Goal: Information Seeking & Learning: Get advice/opinions

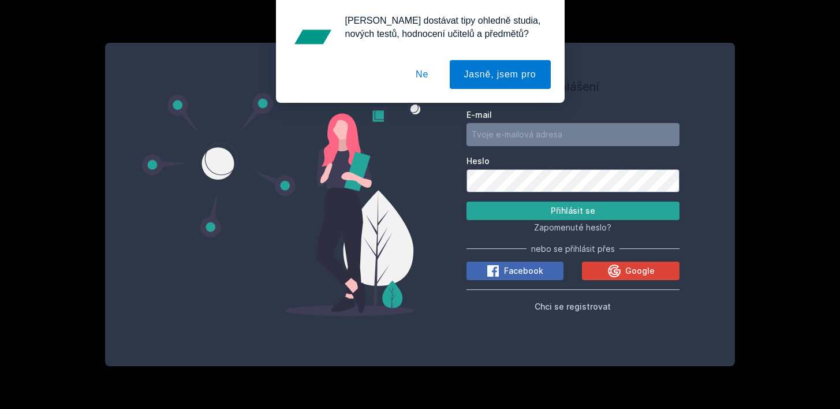
click at [417, 72] on button "Ne" at bounding box center [422, 74] width 42 height 29
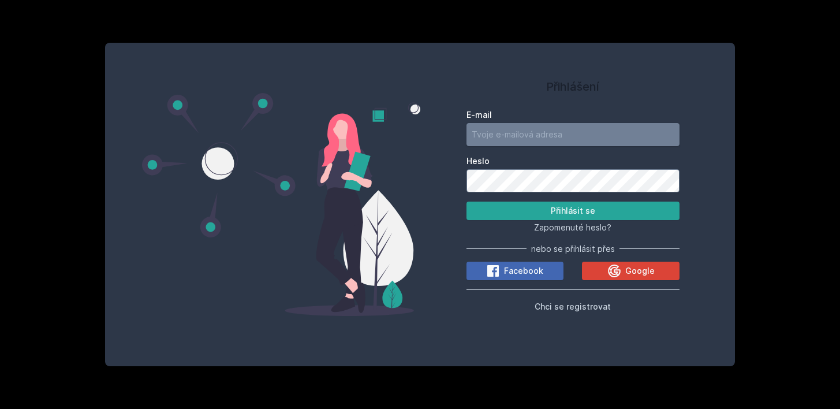
click at [490, 129] on input "E-mail" at bounding box center [572, 134] width 213 height 23
type input "[EMAIL_ADDRESS][DOMAIN_NAME]"
click at [490, 213] on button "Přihlásit se" at bounding box center [572, 210] width 213 height 18
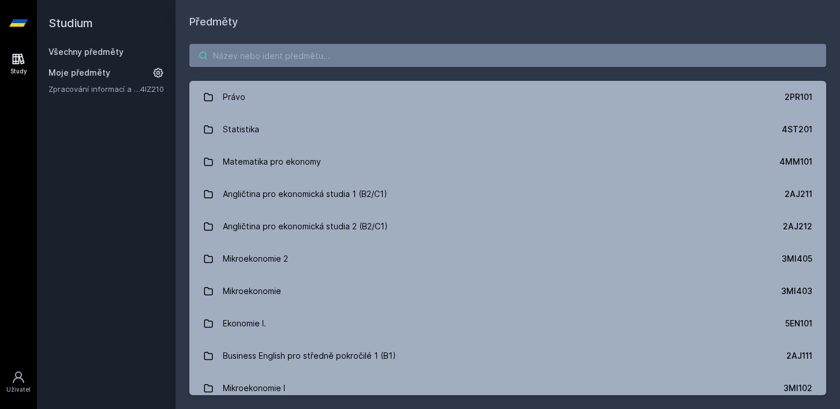
click at [385, 53] on input "search" at bounding box center [507, 55] width 636 height 23
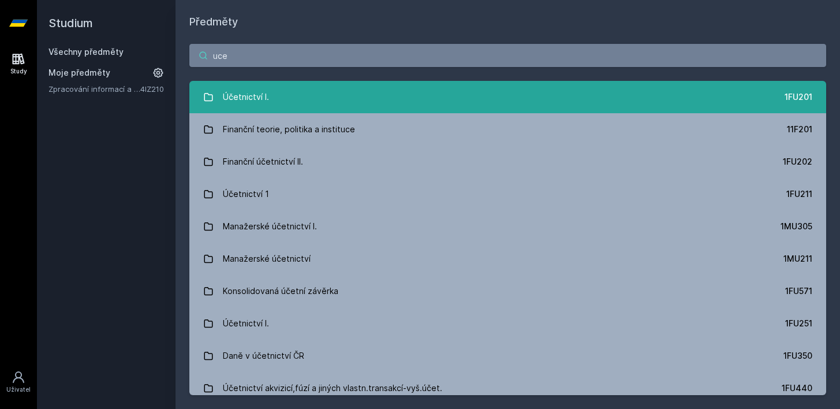
type input "uce"
click at [267, 94] on div "Účetnictví I." at bounding box center [246, 96] width 46 height 23
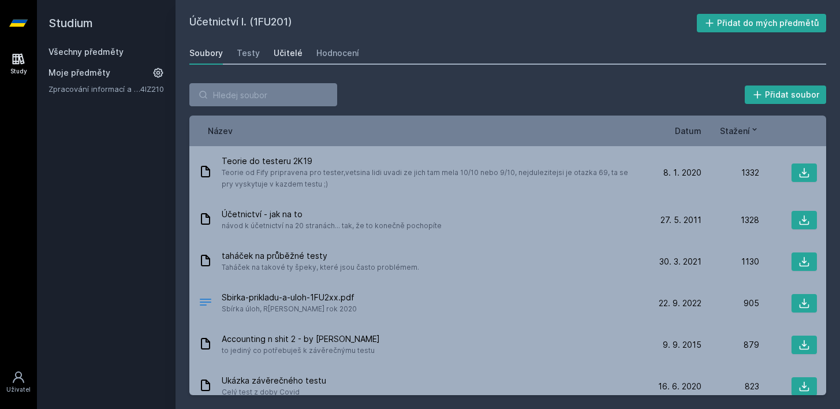
click at [284, 55] on div "Učitelé" at bounding box center [287, 53] width 29 height 12
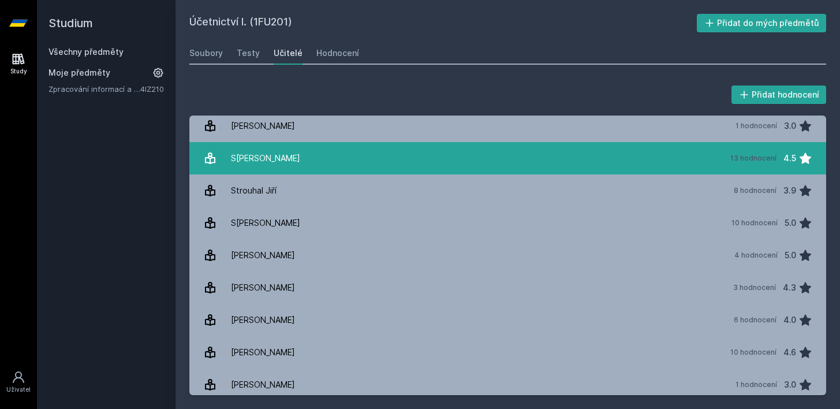
scroll to position [1718, 0]
click at [297, 164] on link "S[PERSON_NAME] 13 hodnocení 4.5" at bounding box center [507, 159] width 636 height 32
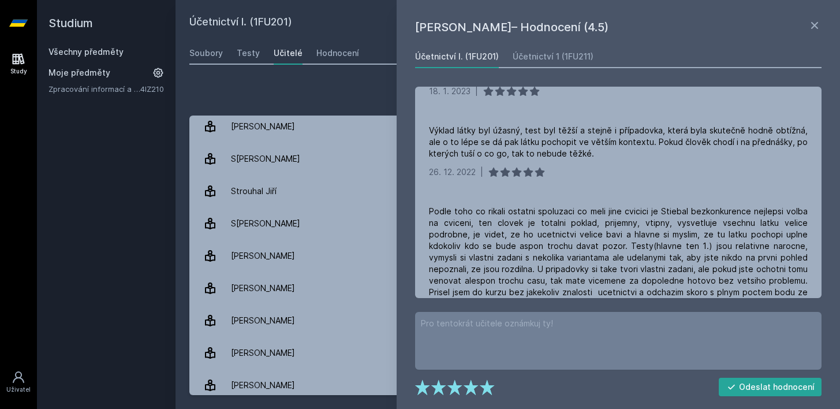
scroll to position [288, 0]
click at [551, 145] on div "Výklad látky byl úžasný, test byl těžší a stejně i případovka, která byla skute…" at bounding box center [618, 141] width 379 height 35
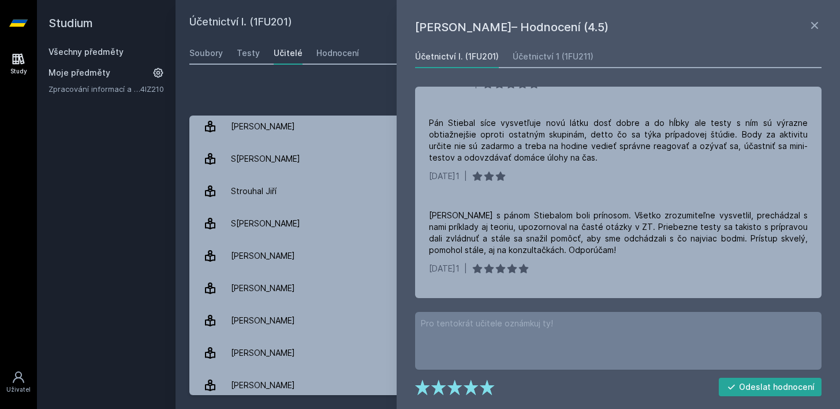
scroll to position [608, 0]
click at [803, 24] on h1 "[PERSON_NAME]– Hodnocení (4.5)" at bounding box center [611, 26] width 392 height 17
click at [818, 26] on icon at bounding box center [814, 25] width 14 height 14
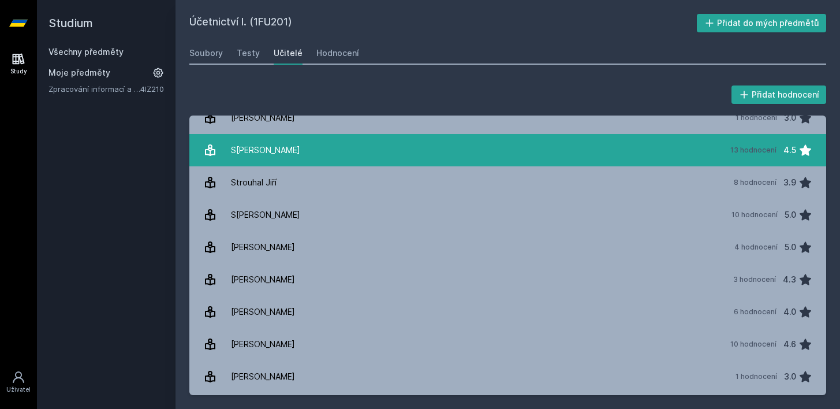
scroll to position [1728, 0]
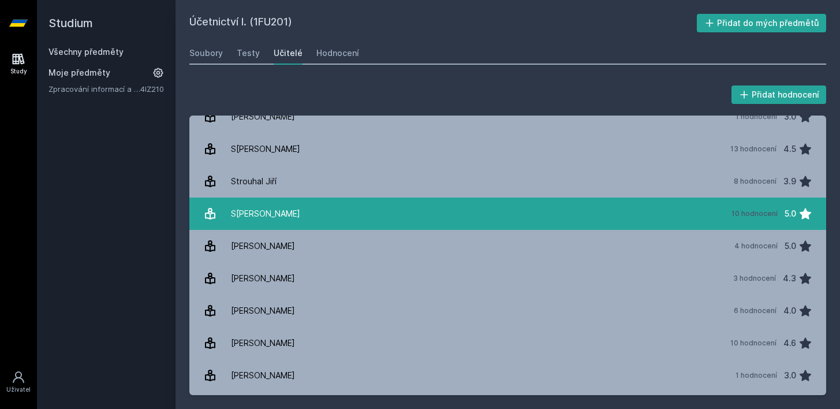
click at [535, 208] on link "S[PERSON_NAME][DATE]0 hodnocení 5.0" at bounding box center [507, 213] width 636 height 32
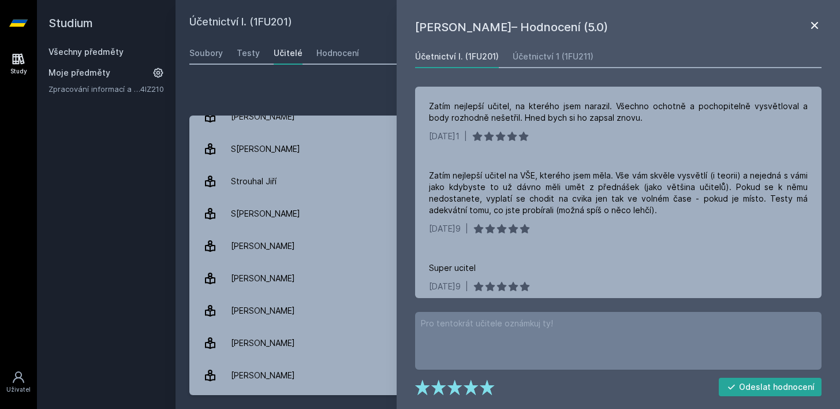
click at [813, 28] on icon at bounding box center [814, 25] width 14 height 14
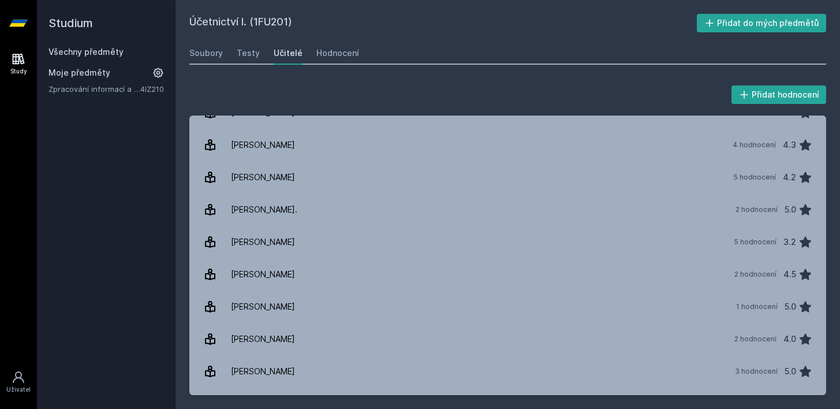
scroll to position [759, 0]
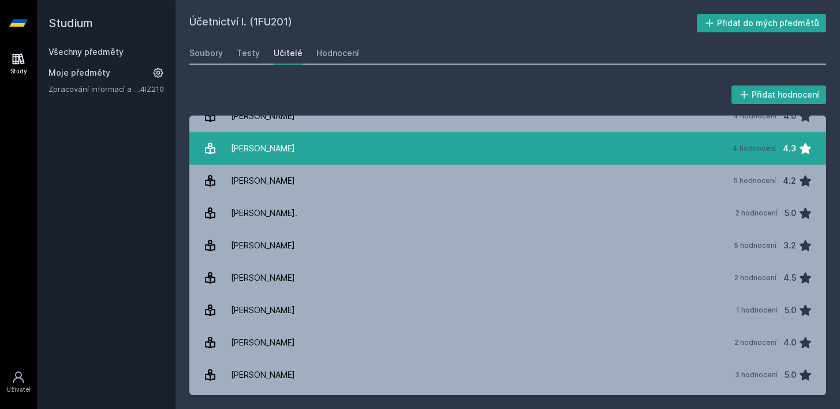
click at [601, 139] on link "[PERSON_NAME] 4 hodnocení 4.3" at bounding box center [507, 148] width 636 height 32
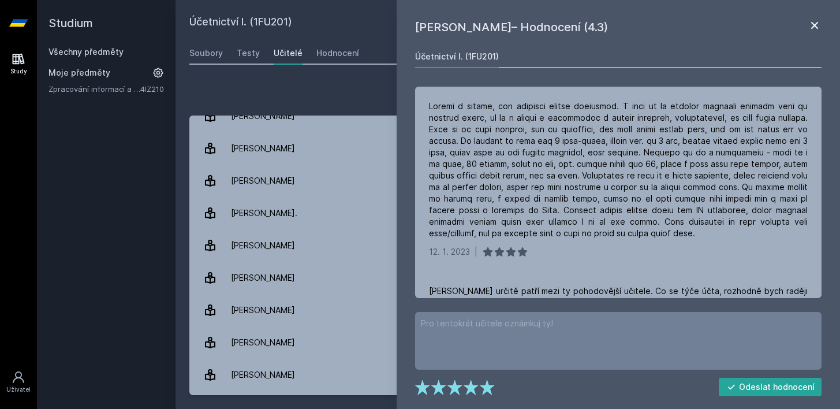
click at [815, 23] on icon at bounding box center [814, 25] width 14 height 14
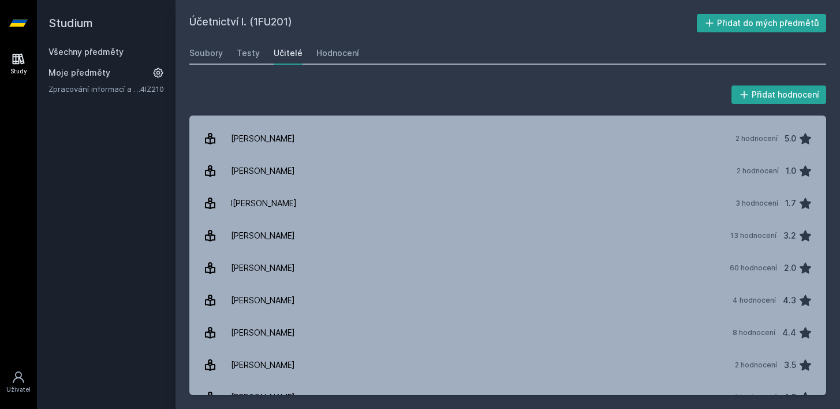
scroll to position [393, 0]
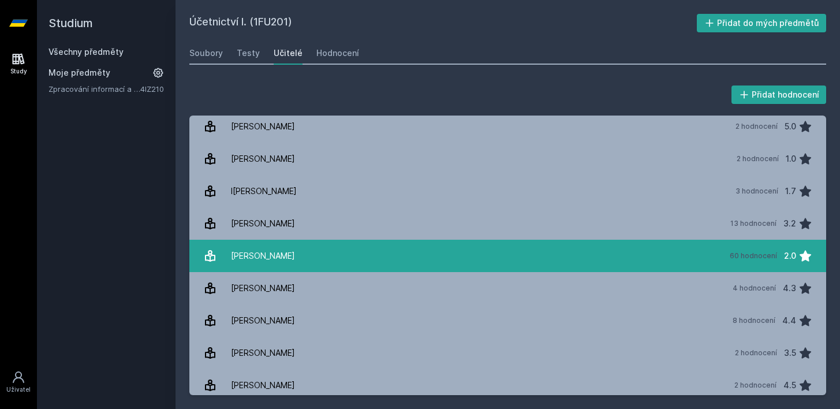
click at [703, 250] on link "J[PERSON_NAME] 60 hodnocení 2.0" at bounding box center [507, 255] width 636 height 32
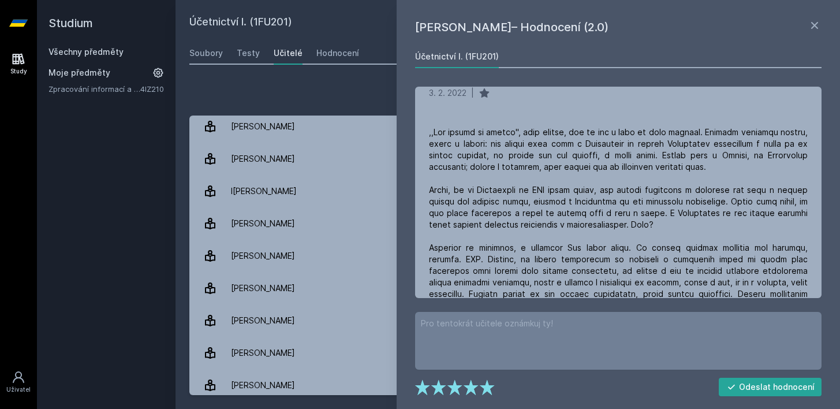
scroll to position [1614, 0]
